Goal: Browse casually

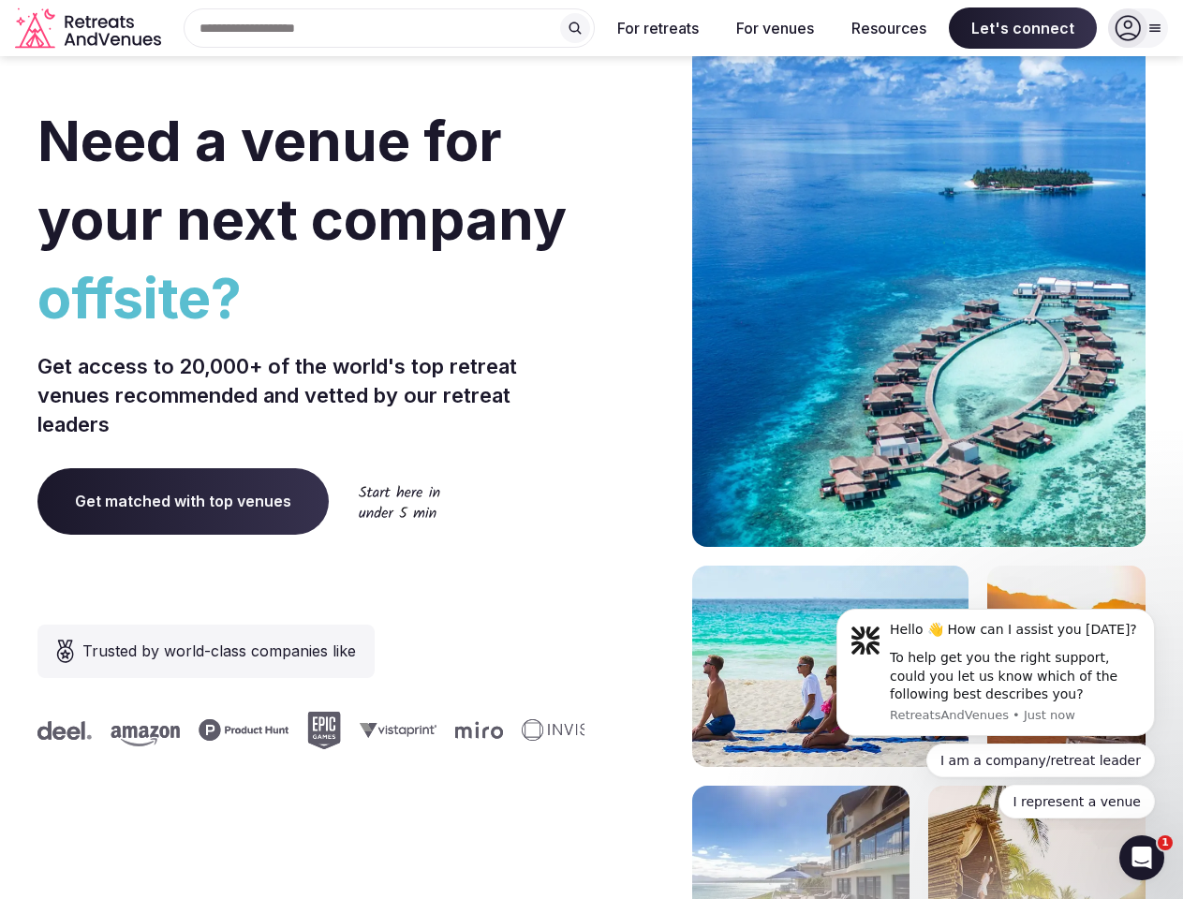
click at [591, 449] on div "Need a venue for your next company offsite? Get access to 20,000+ of the world'…" at bounding box center [591, 560] width 1108 height 1128
click at [390, 28] on div "Search Popular Destinations [GEOGRAPHIC_DATA], [GEOGRAPHIC_DATA] [GEOGRAPHIC_DA…" at bounding box center [382, 27] width 426 height 39
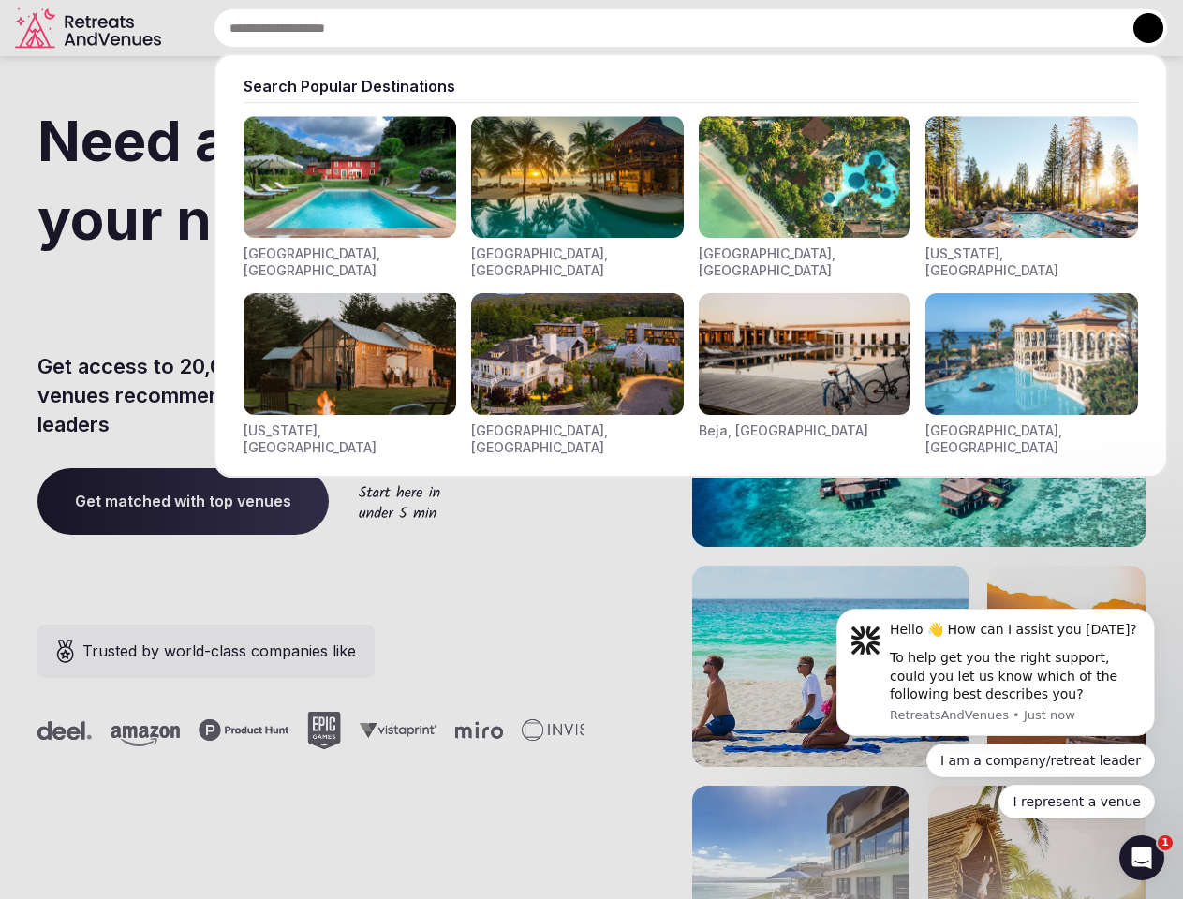
click at [575, 28] on input "text" at bounding box center [690, 27] width 954 height 39
click at [658, 28] on input "text" at bounding box center [690, 27] width 954 height 39
click at [774, 28] on input "text" at bounding box center [690, 27] width 954 height 39
click at [889, 28] on input "text" at bounding box center [690, 27] width 954 height 39
click at [1022, 28] on input "text" at bounding box center [690, 27] width 954 height 39
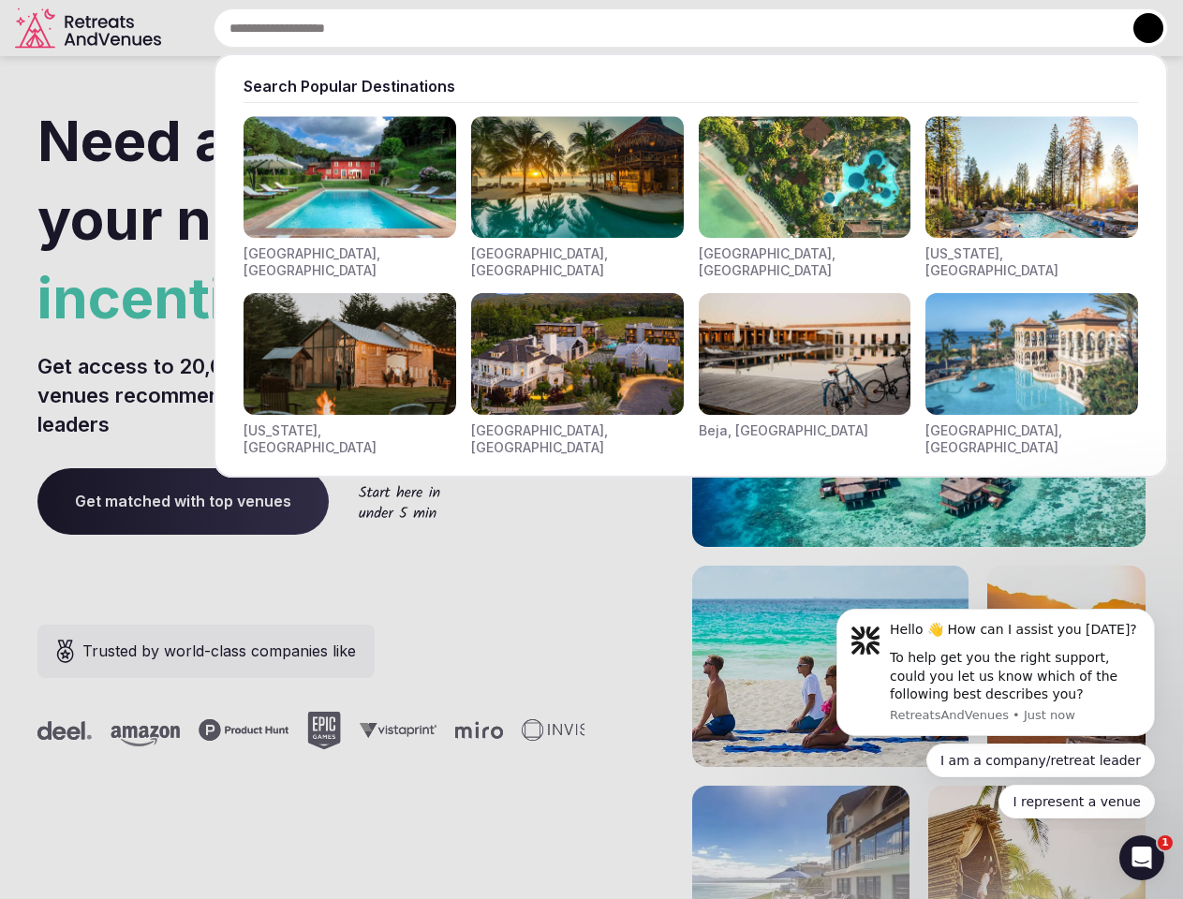
click at [1138, 28] on button at bounding box center [1148, 28] width 30 height 30
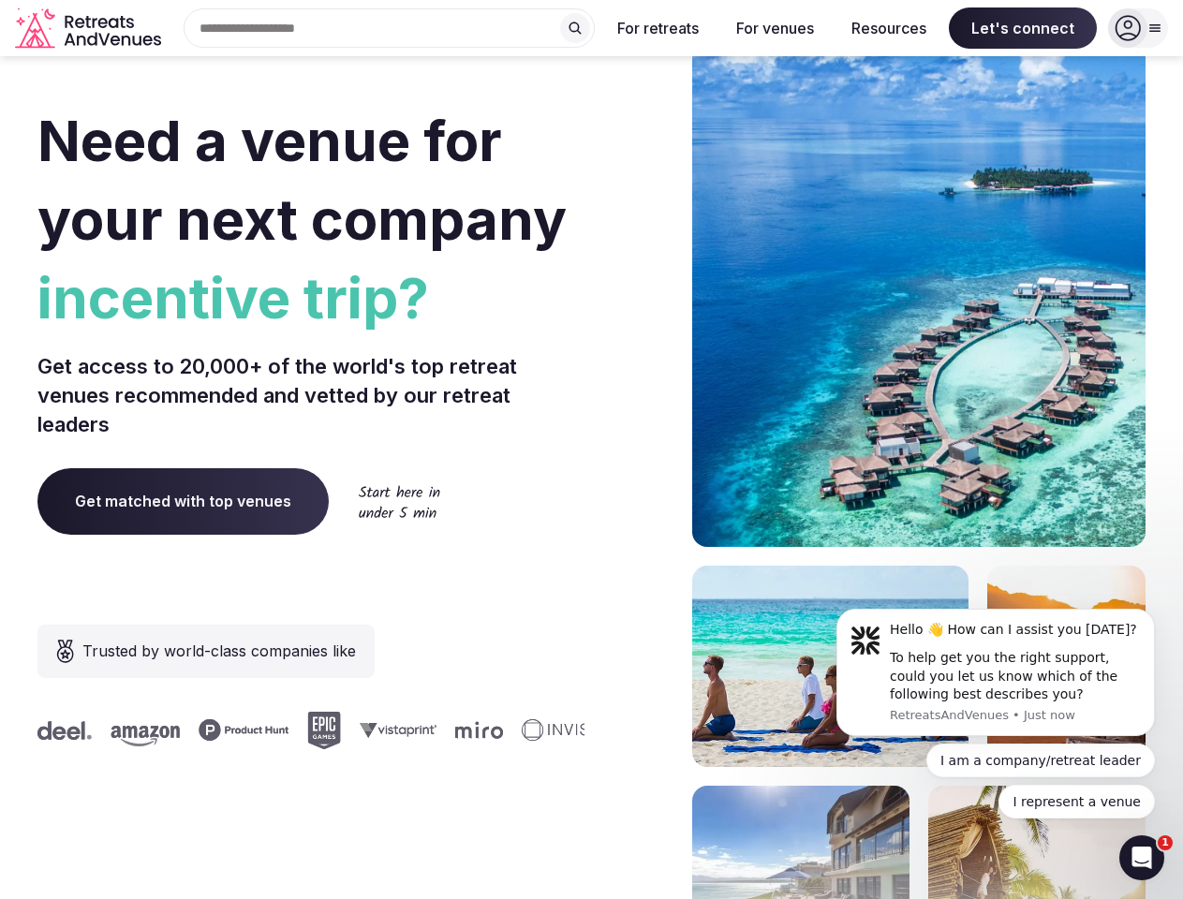
click at [995, 672] on div "To help get you the right support, could you let us know which of the following…" at bounding box center [1014, 676] width 251 height 55
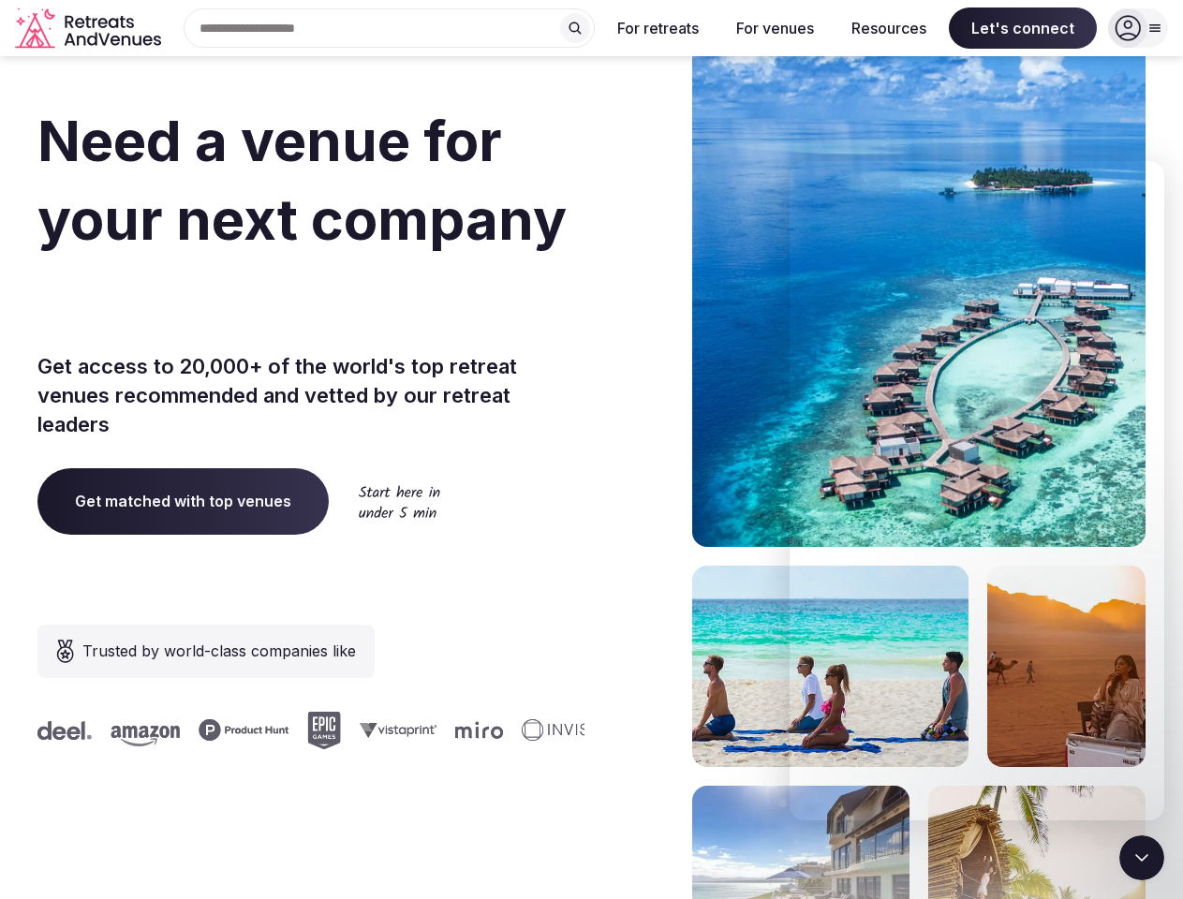
click at [1158, 614] on section "Need a venue for your next company incentive trip? Get access to 20,000+ of the…" at bounding box center [591, 560] width 1183 height 1128
